Goal: Task Accomplishment & Management: Manage account settings

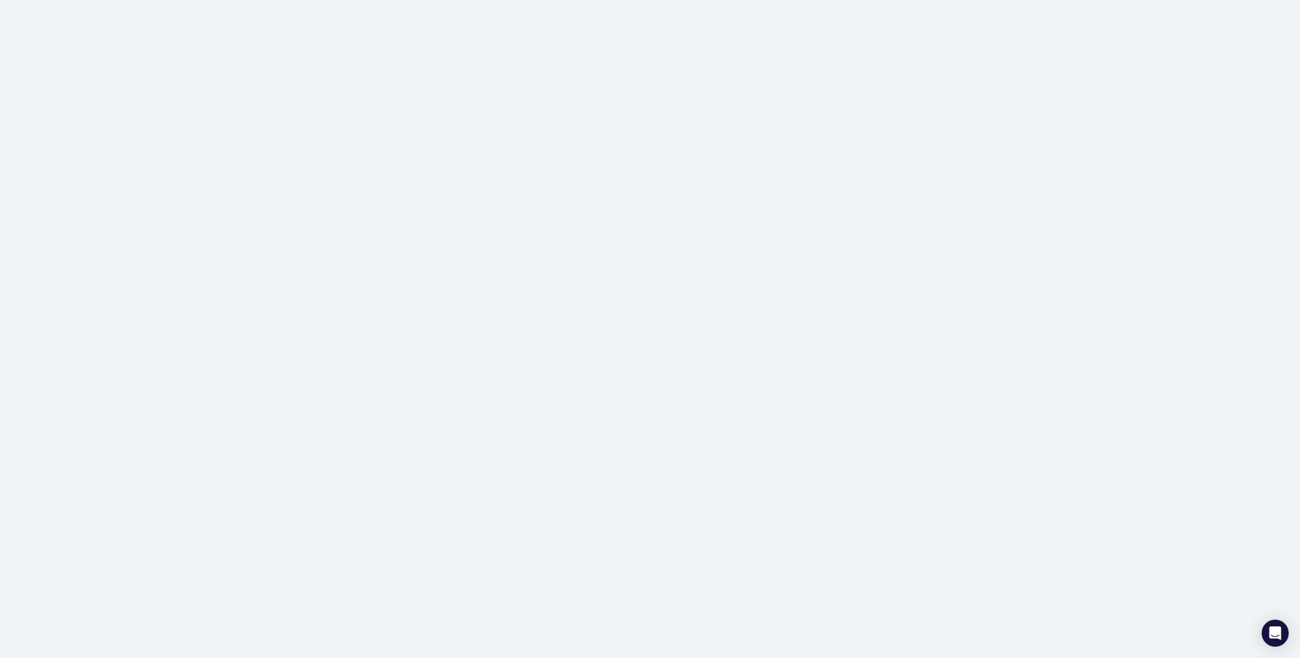
click at [0, 591] on div at bounding box center [650, 329] width 1300 height 658
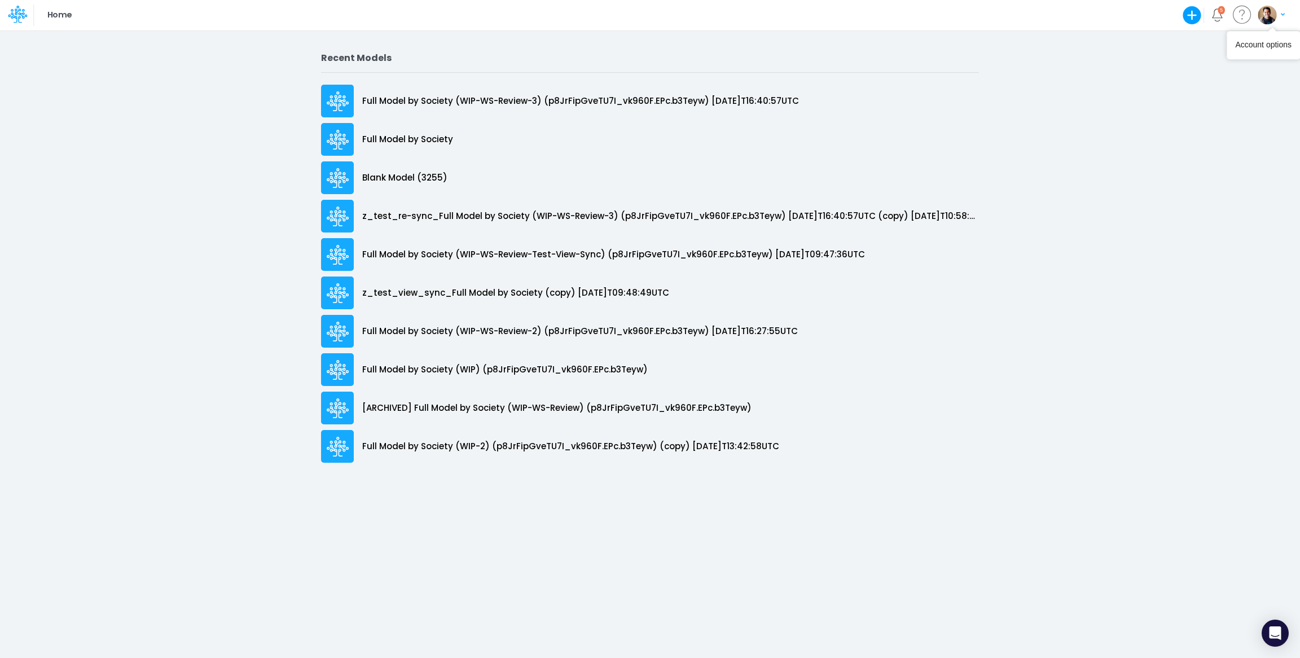
click at [1278, 11] on button "button" at bounding box center [1272, 15] width 28 height 20
click at [1234, 64] on button "Log out" at bounding box center [1226, 66] width 121 height 17
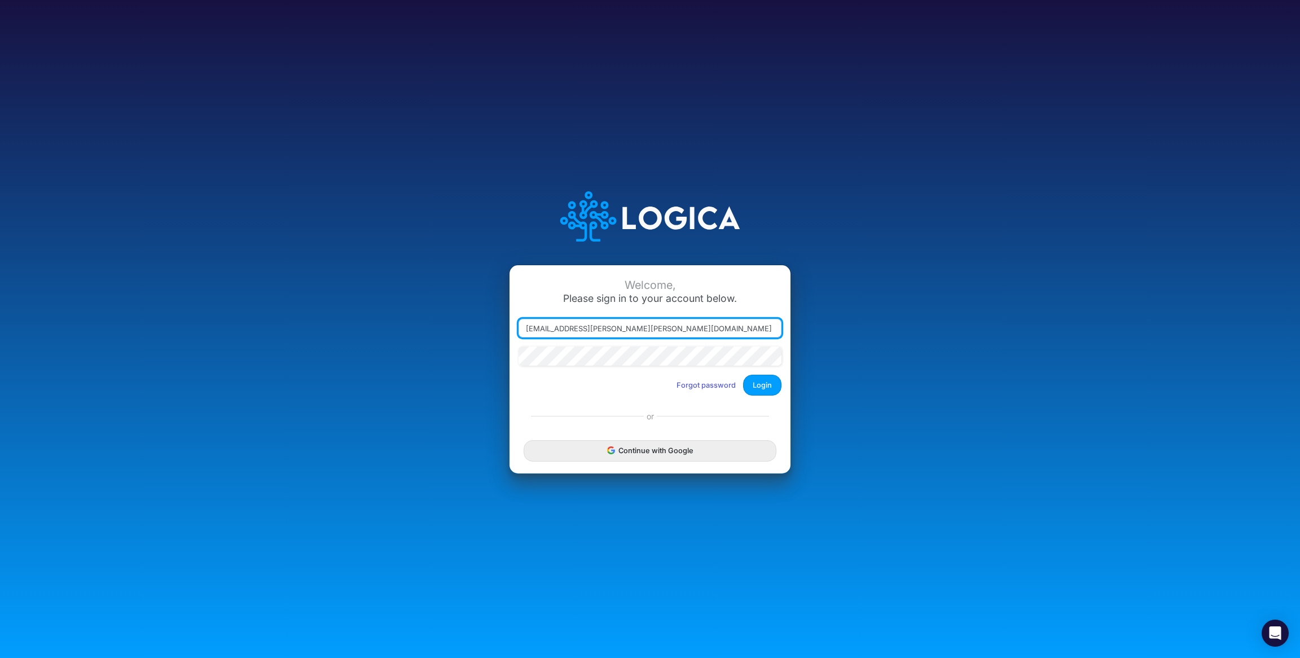
click at [592, 329] on input "leandro.castro+dm@logica.cloud" at bounding box center [650, 328] width 263 height 19
click at [588, 328] on input "leandro.castro+dm@logica.cloud" at bounding box center [650, 328] width 263 height 19
type input "leandro.castro+cquence@logica.cloud"
drag, startPoint x: 770, startPoint y: 388, endPoint x: 713, endPoint y: 380, distance: 57.6
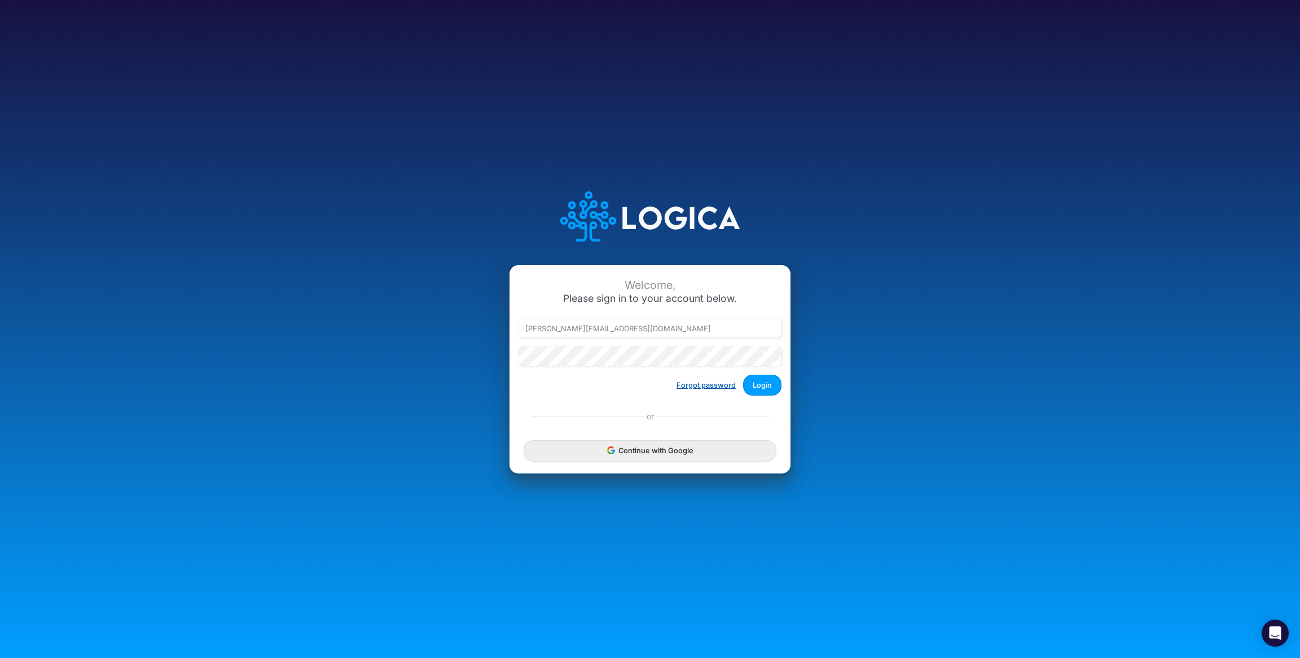
click at [770, 388] on button "Login" at bounding box center [762, 385] width 38 height 21
